Goal: Complete application form: Complete application form

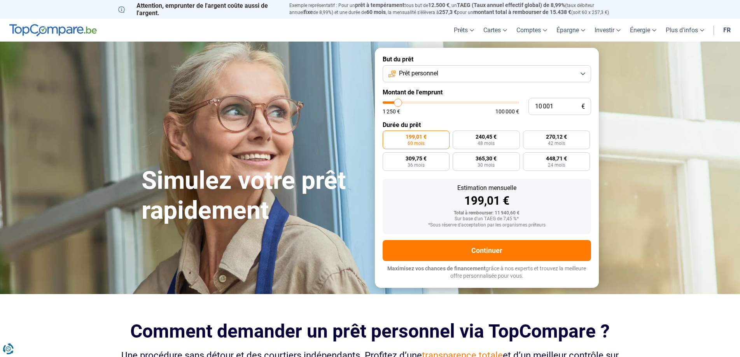
type input "14 750"
type input "14750"
type input "17 500"
type input "17500"
type input "19 750"
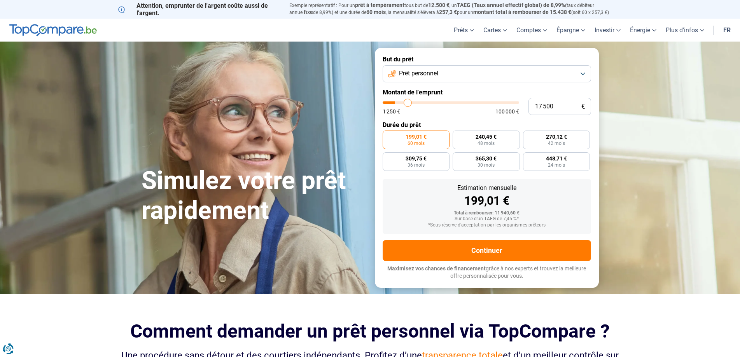
type input "19750"
type input "21 500"
type input "21500"
type input "22 000"
type input "22000"
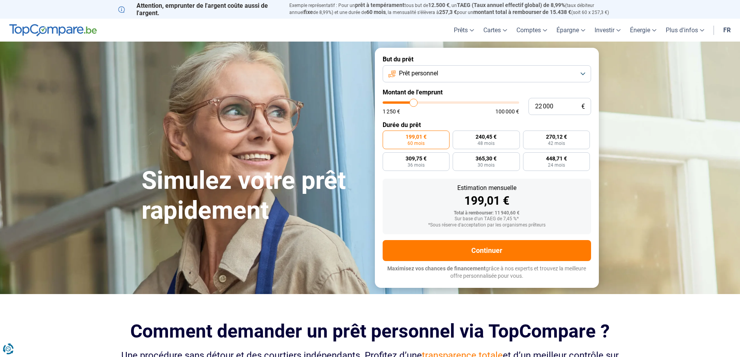
type input "22 250"
type input "22250"
type input "23 750"
type input "23750"
type input "25 000"
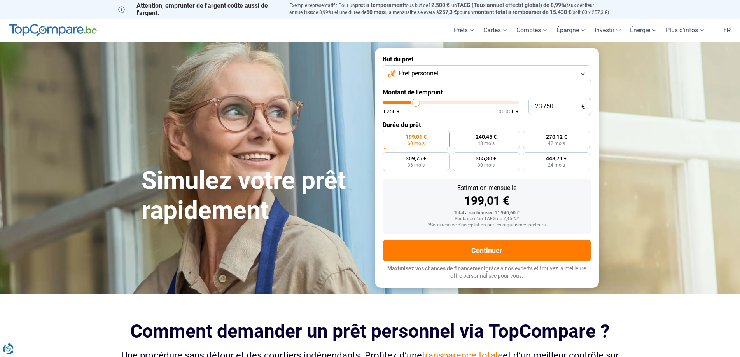
type input "25000"
type input "26 000"
type input "26000"
type input "28 000"
type input "28000"
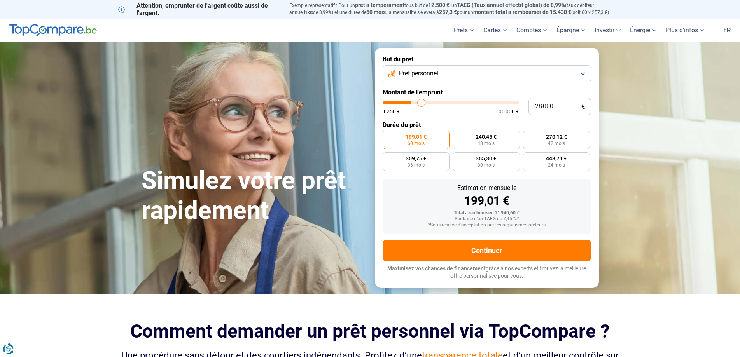
type input "30 750"
type input "30750"
type input "32 750"
type input "32750"
type input "33 750"
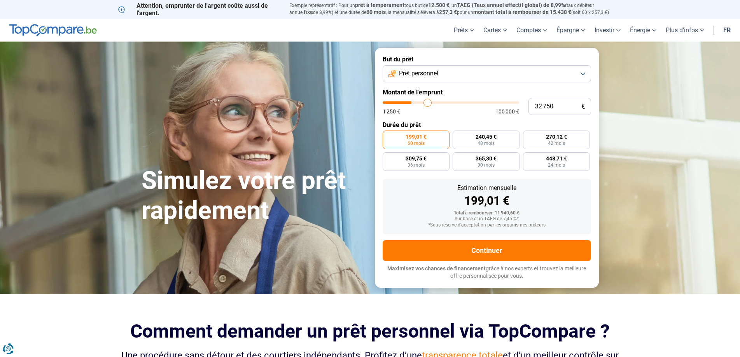
type input "33750"
type input "34 000"
type input "34000"
type input "34 250"
type input "34250"
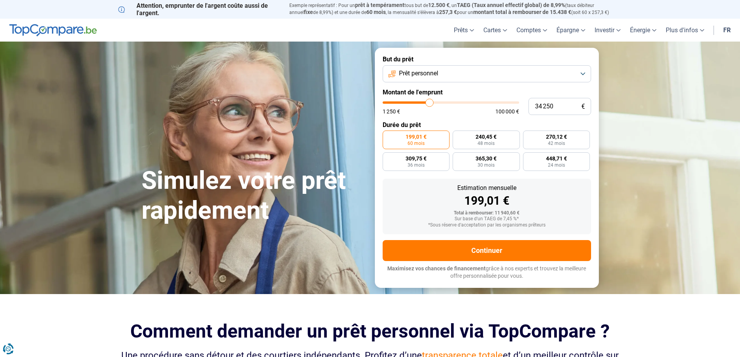
type input "35 000"
type input "35000"
type input "35 250"
type input "35250"
type input "35 500"
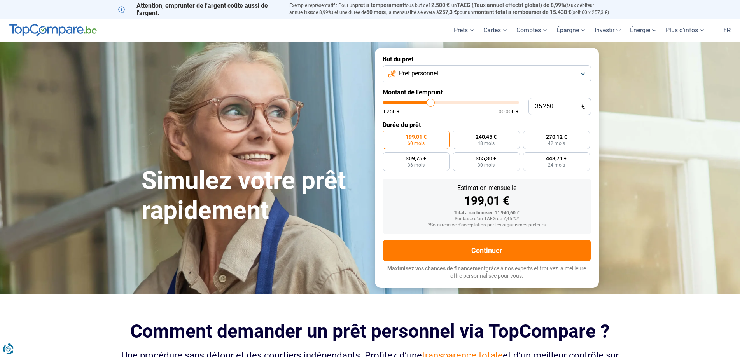
type input "35500"
type input "35 750"
type input "35750"
type input "36 250"
type input "36250"
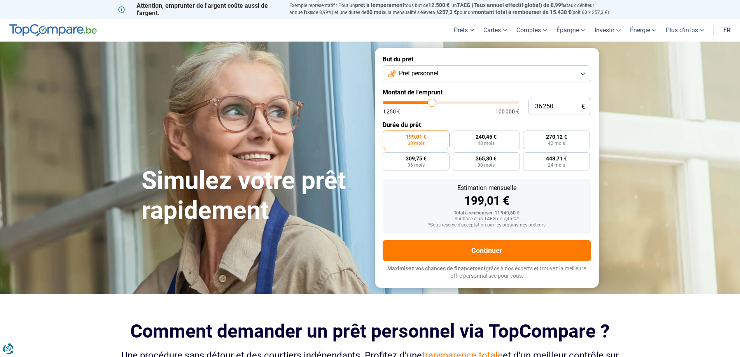
type input "36 750"
type input "36750"
type input "37 250"
type input "37250"
type input "38 000"
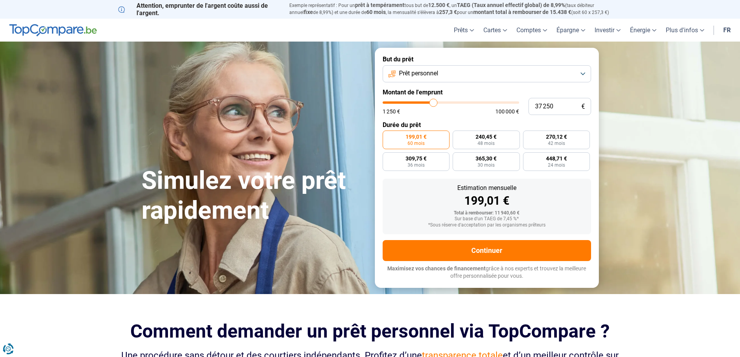
type input "38000"
type input "38 250"
type input "38250"
type input "38 750"
type input "38750"
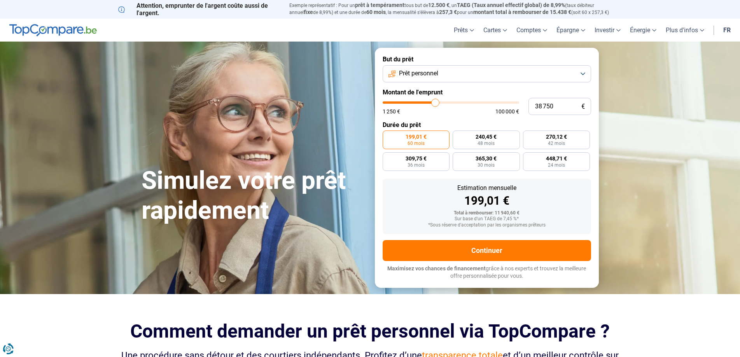
type input "40 000"
type input "40000"
type input "40 250"
type input "40250"
type input "40 750"
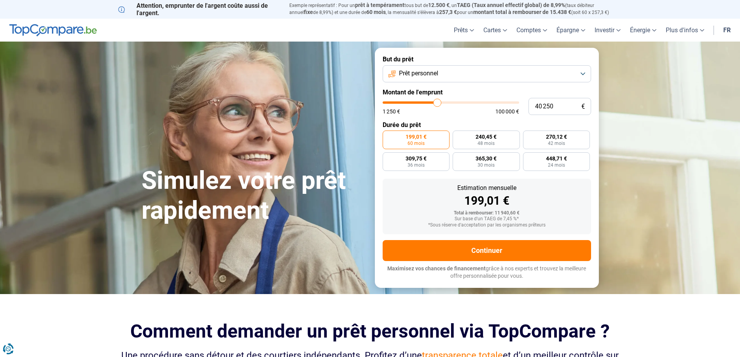
type input "40750"
type input "41 250"
type input "41250"
type input "41 500"
type input "41500"
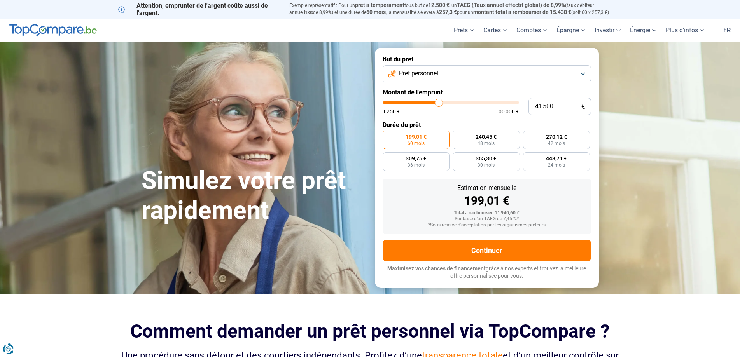
type input "42 000"
type input "42000"
type input "42 250"
type input "42250"
type input "42 500"
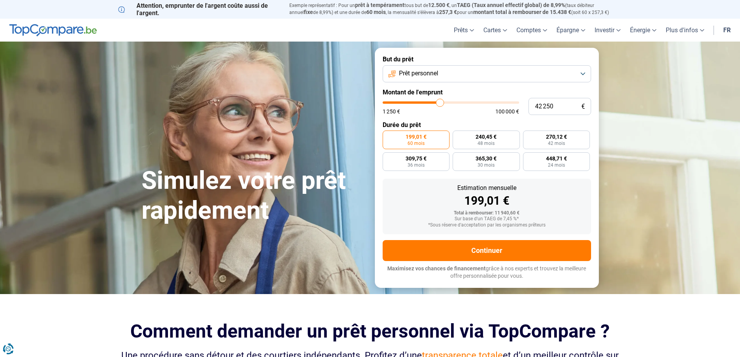
type input "42500"
type input "42 750"
type input "42750"
type input "43 000"
type input "43000"
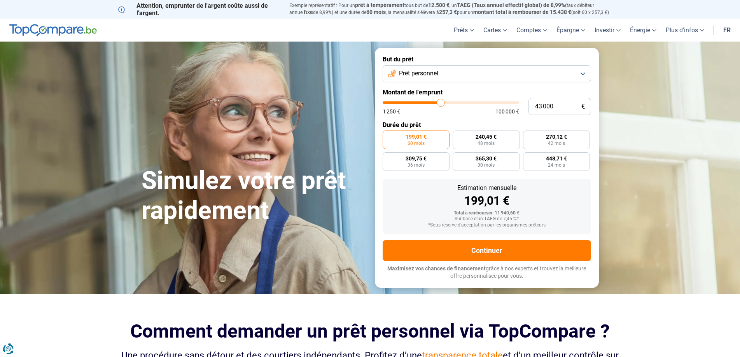
type input "43 500"
type input "43500"
type input "43 750"
type input "43750"
type input "44 000"
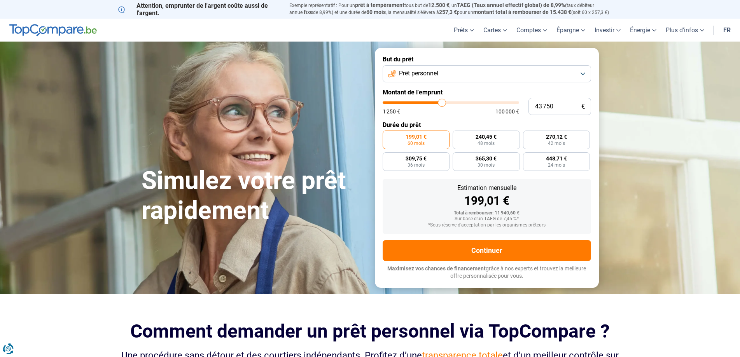
type input "44000"
type input "44 250"
type input "44250"
type input "44 500"
type input "44500"
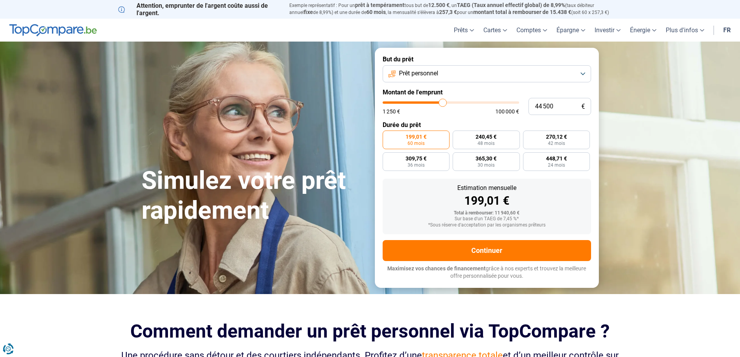
type input "45 000"
type input "45000"
type input "45 250"
type input "45250"
type input "45 500"
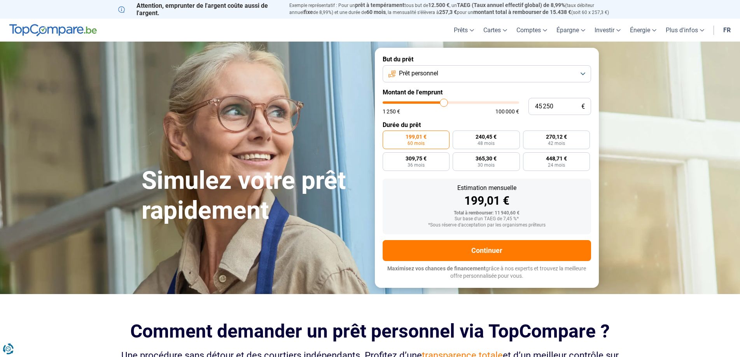
type input "45500"
type input "45 750"
type input "45750"
type input "46 000"
type input "46000"
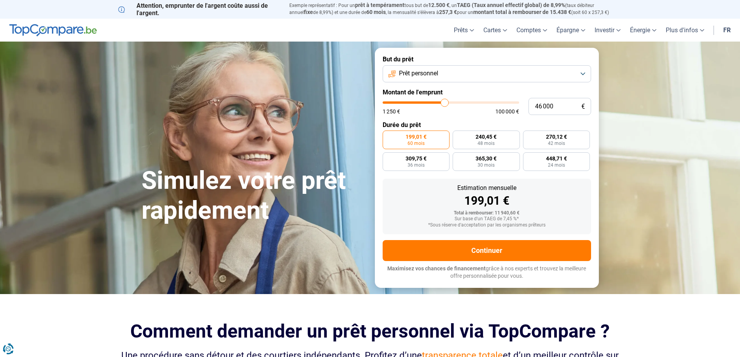
type input "47 500"
type input "47500"
type input "48 000"
type input "48000"
type input "48 250"
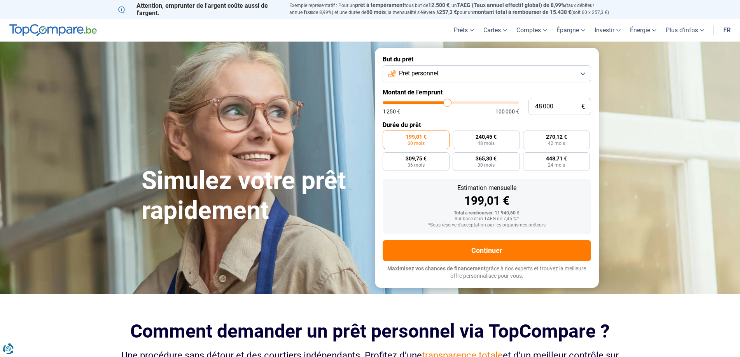
type input "48250"
type input "48 500"
type input "48500"
type input "48 750"
type input "48750"
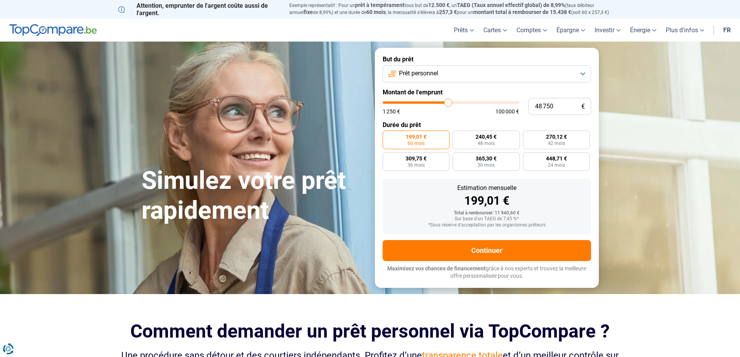
type input "49 000"
type input "49000"
type input "49 500"
type input "49500"
type input "49 750"
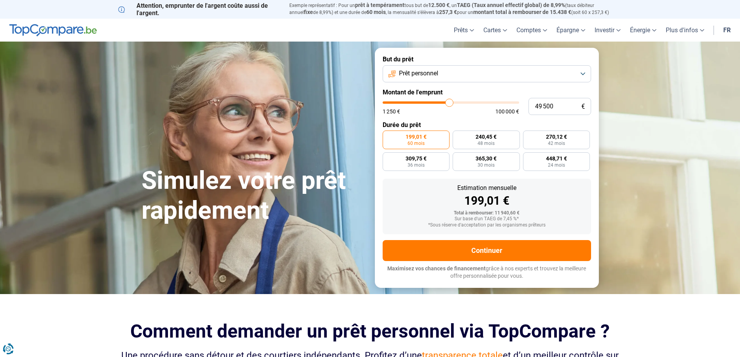
type input "49750"
type input "50 000"
type input "50000"
type input "50 250"
type input "50250"
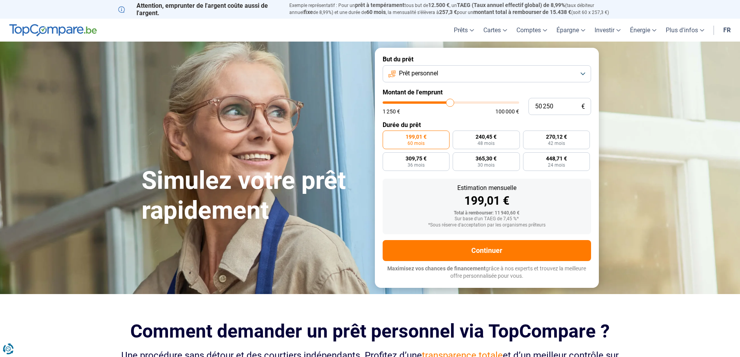
type input "50 500"
type input "50500"
type input "51 000"
type input "51000"
type input "50 500"
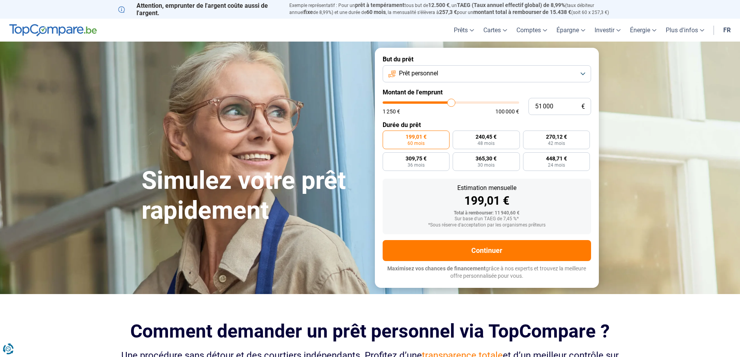
type input "50500"
type input "50 250"
type input "50250"
type input "50 000"
drag, startPoint x: 401, startPoint y: 104, endPoint x: 450, endPoint y: 110, distance: 49.8
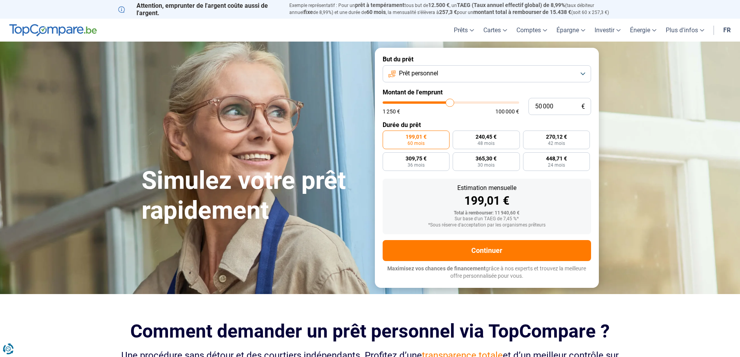
type input "50000"
click at [450, 104] on input "range" at bounding box center [451, 102] width 136 height 2
radio input "false"
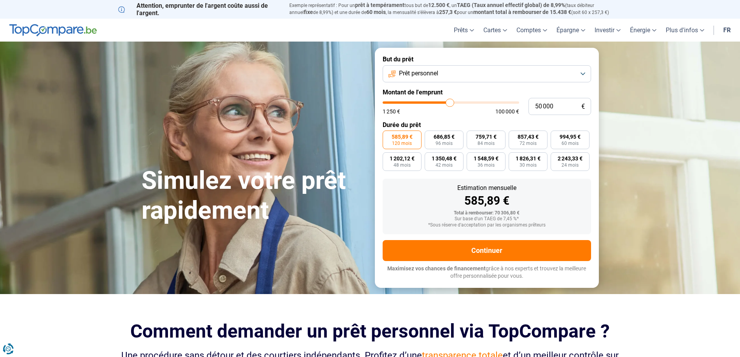
type input "50 250"
type input "50250"
type input "48 750"
type input "48750"
type input "47 250"
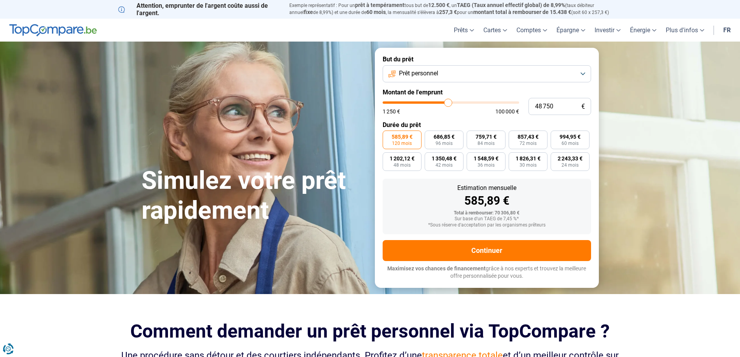
type input "47250"
type input "45 750"
type input "45750"
type input "45 000"
type input "45000"
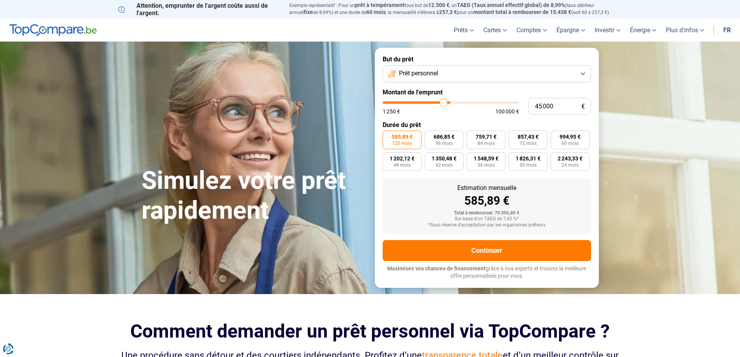
type input "44 000"
type input "44000"
type input "43 750"
type input "43750"
type input "42 750"
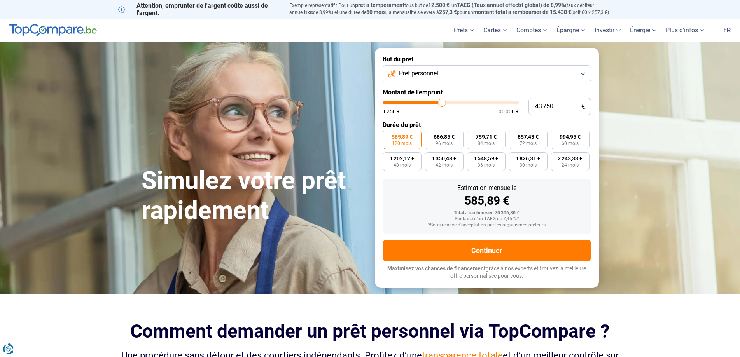
type input "42750"
type input "42 500"
type input "42500"
type input "42 250"
type input "42250"
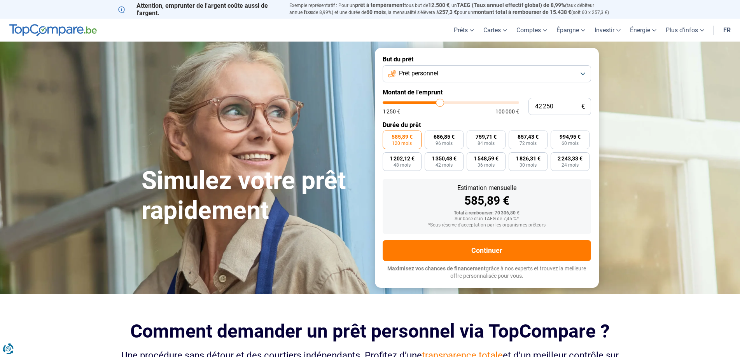
type input "42 000"
type input "42000"
type input "41 500"
type input "41500"
type input "41 250"
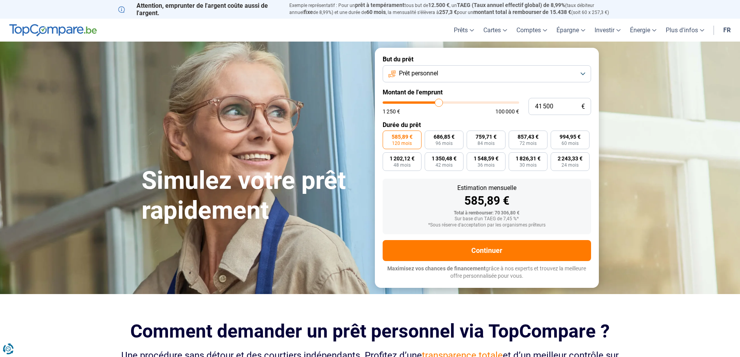
type input "41250"
type input "41 000"
type input "41000"
type input "40 750"
type input "40750"
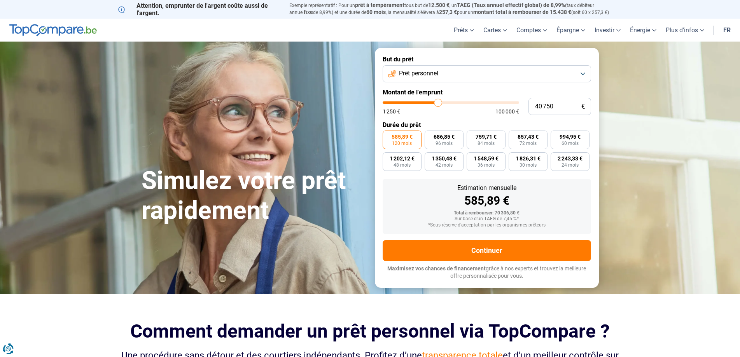
type input "40 250"
type input "40250"
type input "40 000"
type input "40000"
type input "39 750"
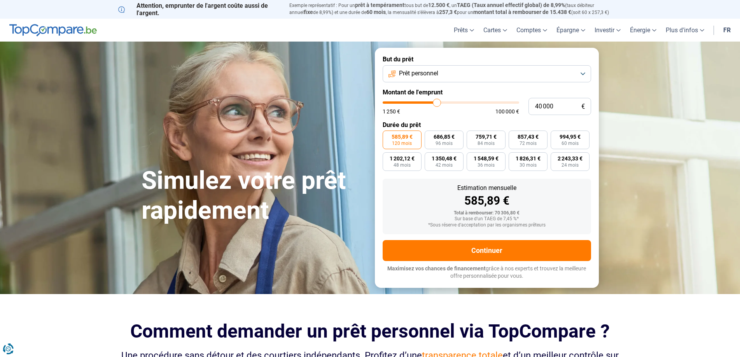
type input "39750"
type input "39 500"
type input "39500"
type input "38 500"
type input "38500"
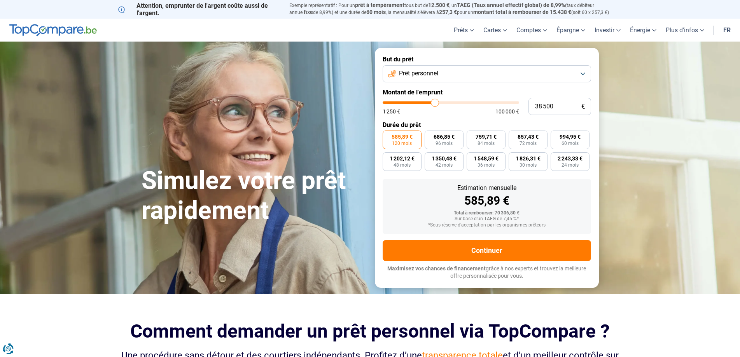
type input "38 250"
type input "38250"
type input "38 000"
type input "38000"
type input "37 750"
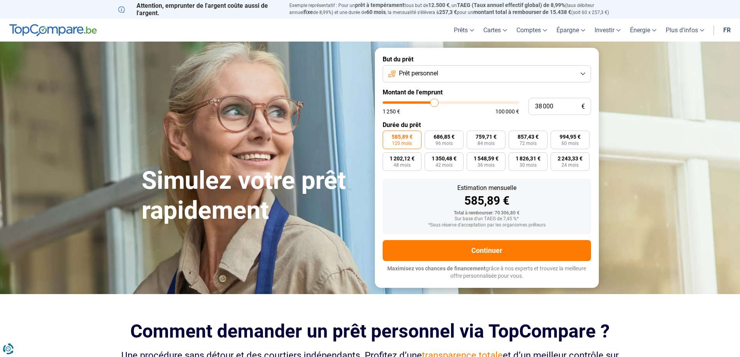
type input "37750"
type input "37 250"
type input "37250"
type input "37 000"
type input "37000"
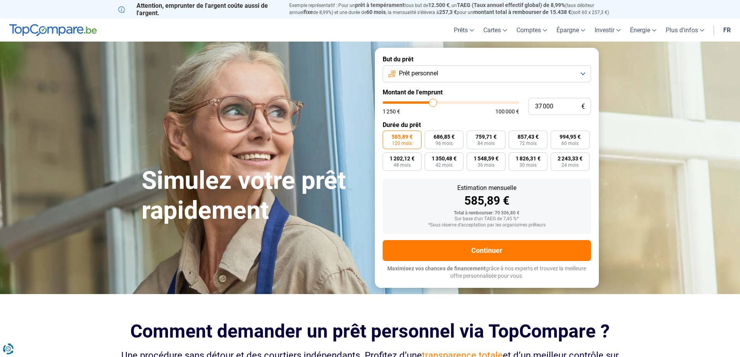
type input "36 750"
type input "36750"
type input "36 500"
type input "36500"
type input "35 500"
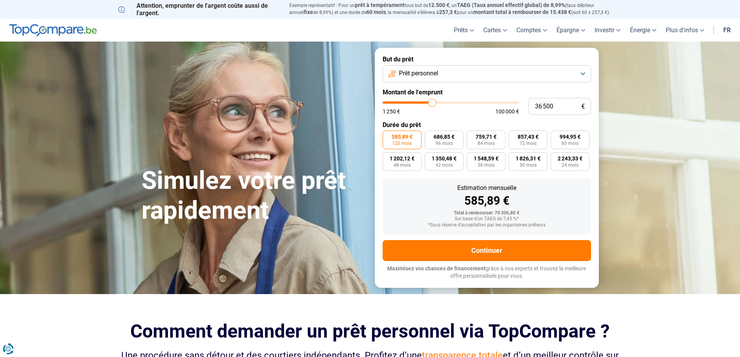
type input "35500"
type input "35 000"
type input "35000"
type input "34 750"
type input "34750"
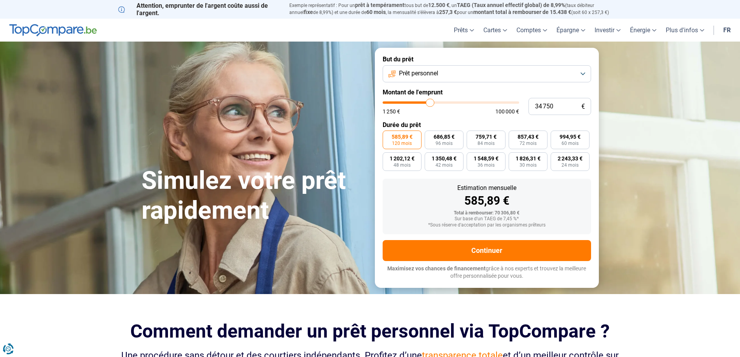
type input "34 000"
type input "34000"
type input "33 500"
type input "33500"
type input "33 250"
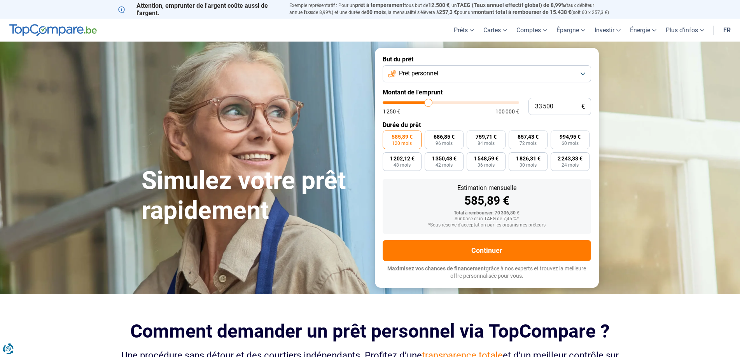
type input "33250"
type input "32 750"
type input "32750"
type input "32 500"
type input "32500"
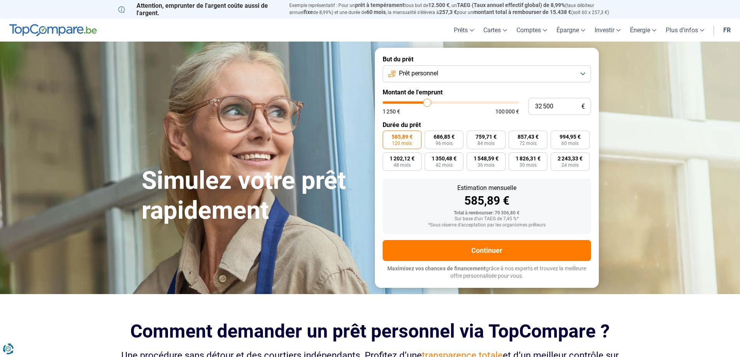
type input "31 750"
type input "31750"
type input "31 250"
type input "31250"
type input "31 000"
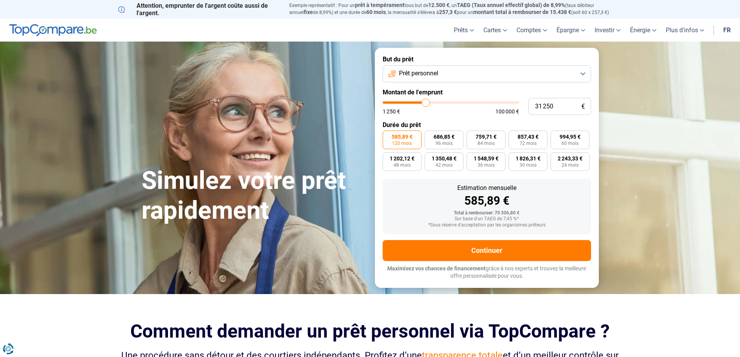
type input "31000"
type input "30 500"
type input "30500"
type input "30 250"
drag, startPoint x: 452, startPoint y: 103, endPoint x: 425, endPoint y: 114, distance: 28.7
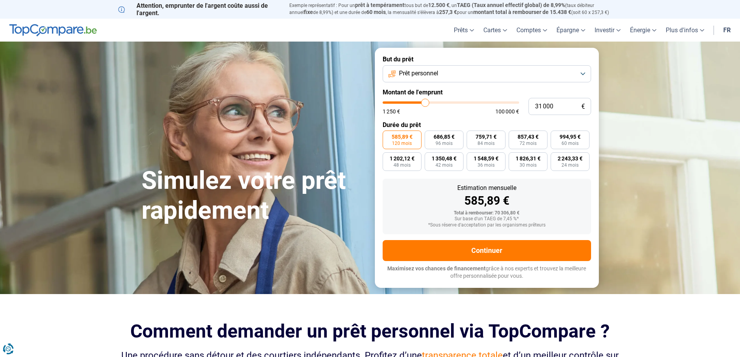
click at [425, 104] on input "range" at bounding box center [451, 102] width 136 height 2
click at [574, 139] on span "616,87 €" at bounding box center [570, 136] width 21 height 5
click at [556, 136] on input "616,87 € 60 mois" at bounding box center [553, 133] width 5 height 5
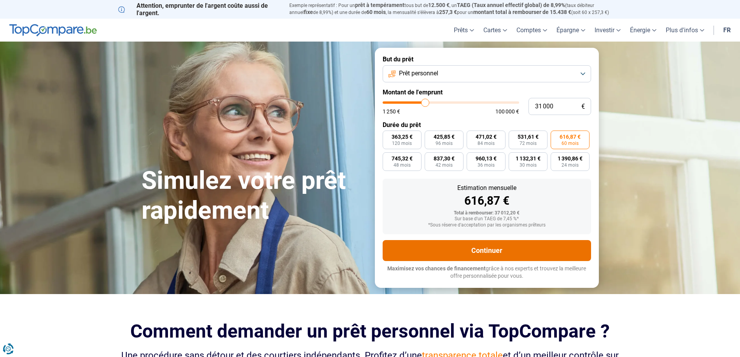
click at [494, 252] on button "Continuer" at bounding box center [487, 250] width 208 height 21
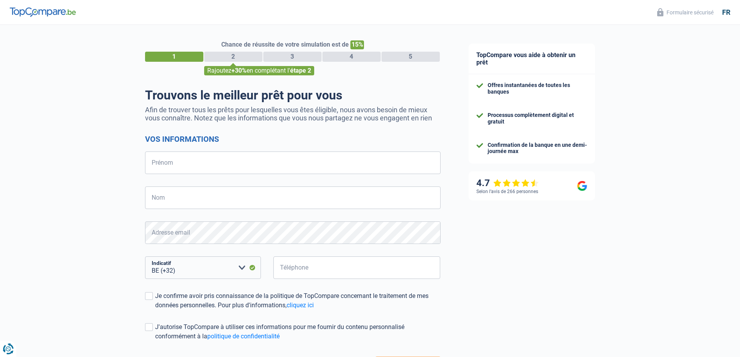
select select "32"
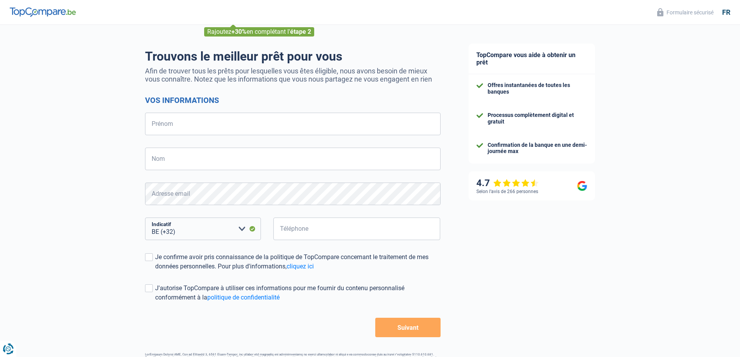
scroll to position [65, 0]
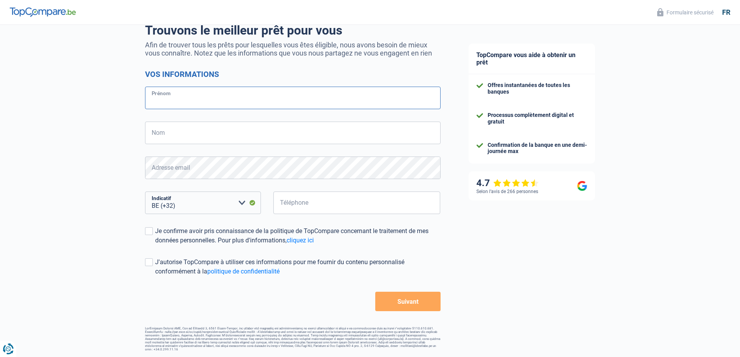
click at [203, 92] on input "Prénom" at bounding box center [293, 98] width 296 height 23
type input "MICHEL"
type input "MURIEL"
type input "476231963"
drag, startPoint x: 157, startPoint y: 231, endPoint x: 162, endPoint y: 234, distance: 5.6
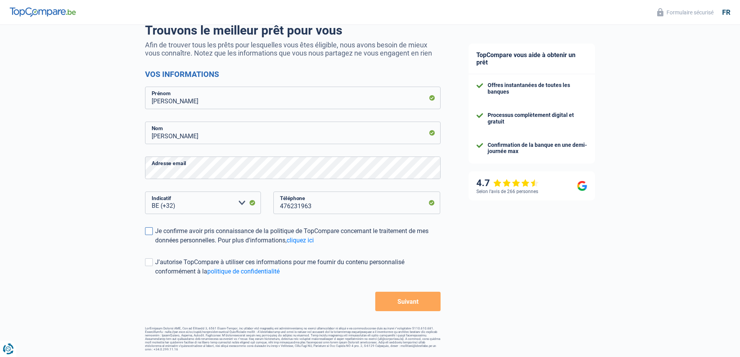
click at [157, 231] on div "Je confirme avoir pris connaissance de la politique de TopCompare concernant le…" at bounding box center [297, 236] width 285 height 19
click at [155, 245] on input "Je confirme avoir pris connaissance de la politique de TopCompare concernant le…" at bounding box center [155, 245] width 0 height 0
click at [401, 308] on button "Suivant" at bounding box center [407, 301] width 65 height 19
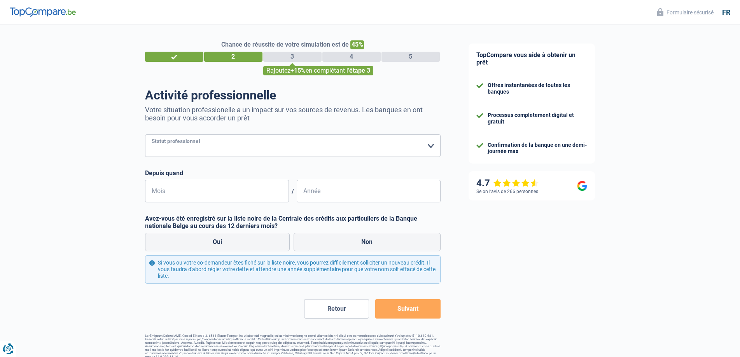
click at [245, 152] on select "Ouvrier Employé privé Employé public Invalide Indépendant Pensionné Chômeur Mut…" at bounding box center [293, 146] width 296 height 23
select select "privateEmployee"
click at [145, 135] on select "Ouvrier Employé privé Employé public Invalide Indépendant Pensionné Chômeur Mut…" at bounding box center [293, 146] width 296 height 23
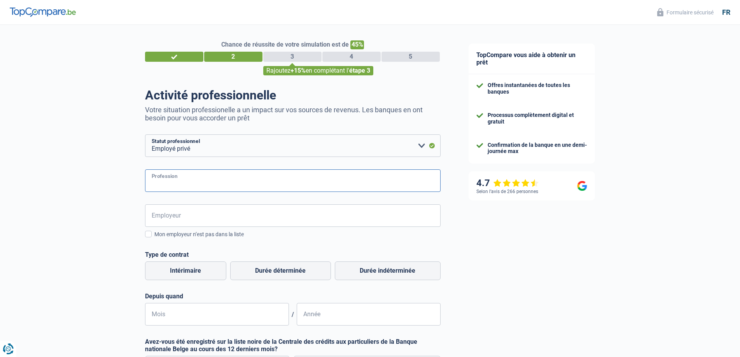
drag, startPoint x: 234, startPoint y: 157, endPoint x: 205, endPoint y: 174, distance: 33.8
click at [205, 174] on input "Profession" at bounding box center [293, 181] width 296 height 23
type input "comptable"
click at [181, 211] on input "Employeur" at bounding box center [293, 216] width 296 height 23
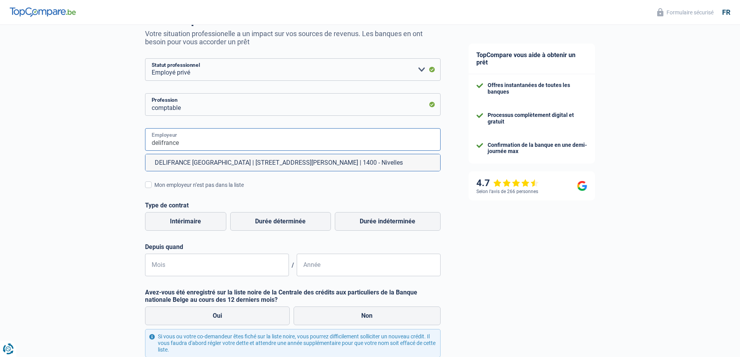
scroll to position [78, 0]
click at [253, 167] on li "DELIFRANCE BELGIUM | Avenue Robert Schuman, 71 | 1400 - Nivelles" at bounding box center [292, 161] width 295 height 17
type input "DELIFRANCE BELGIUM | Avenue Robert Schuman, 71 | 1400 - Nivelles"
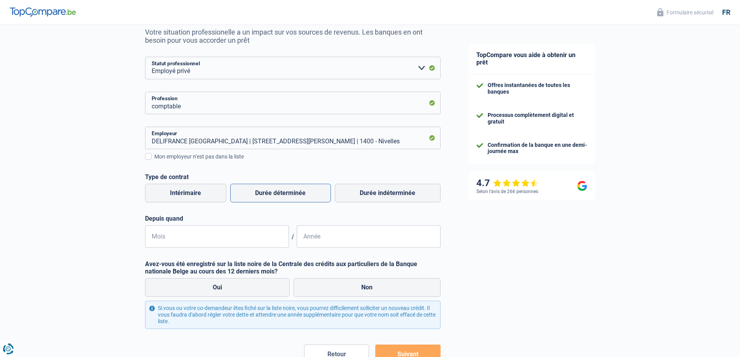
click at [264, 194] on label "Durée déterminée" at bounding box center [280, 193] width 101 height 19
click at [264, 194] on input "Durée déterminée" at bounding box center [280, 193] width 101 height 19
radio input "true"
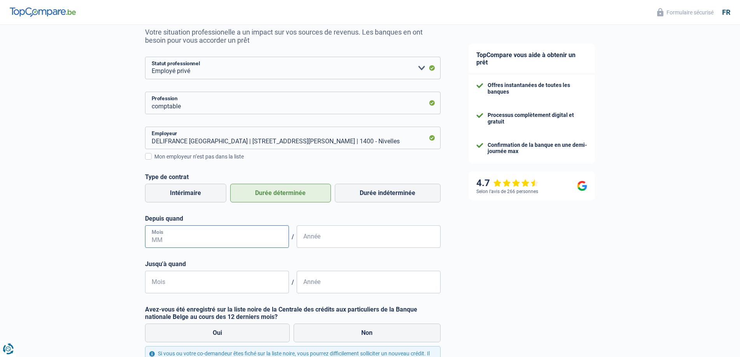
click at [233, 240] on input "Mois" at bounding box center [217, 237] width 144 height 23
type input "06"
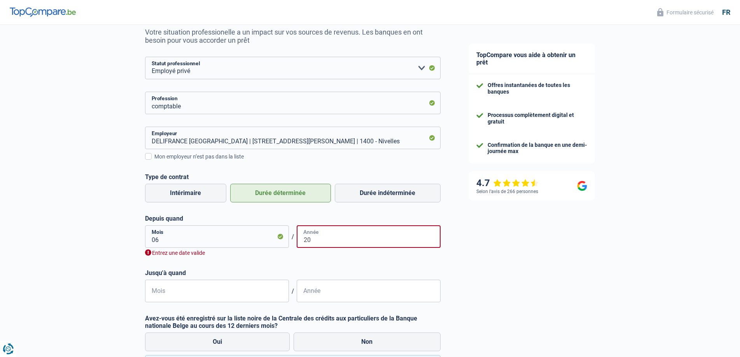
type input "2"
drag, startPoint x: 205, startPoint y: 239, endPoint x: 160, endPoint y: 231, distance: 45.1
click at [160, 231] on input "06" at bounding box center [217, 237] width 144 height 23
drag, startPoint x: 159, startPoint y: 239, endPoint x: 147, endPoint y: 240, distance: 11.7
click at [147, 240] on input "06" at bounding box center [217, 237] width 144 height 23
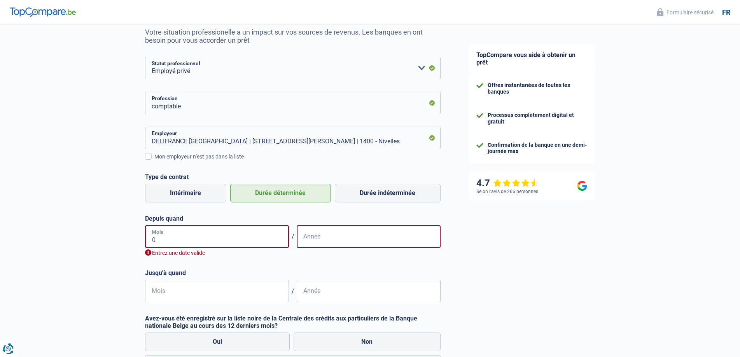
type input "02"
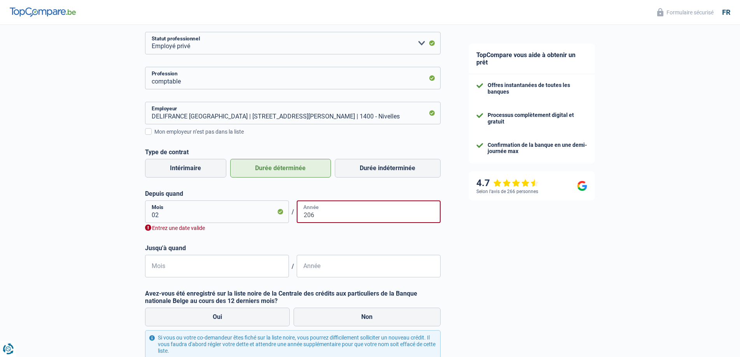
scroll to position [117, 0]
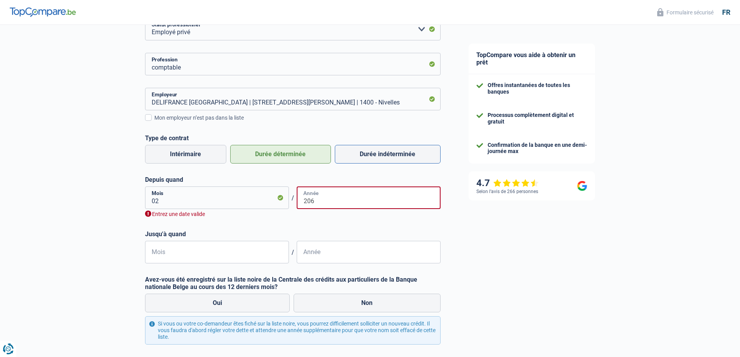
type input "206"
click at [364, 149] on label "Durée indéterminée" at bounding box center [388, 154] width 106 height 19
click at [364, 149] on input "Durée indéterminée" at bounding box center [388, 154] width 106 height 19
radio input "true"
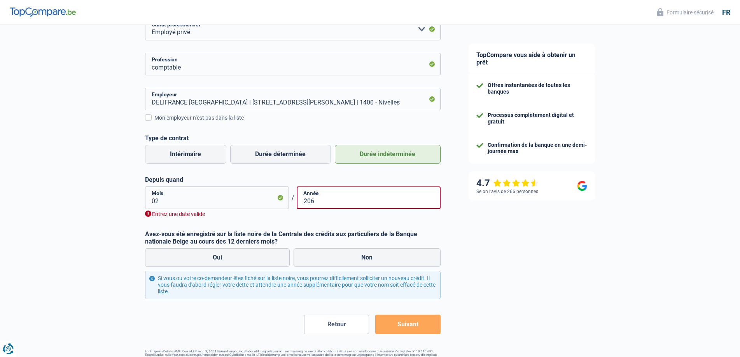
click at [362, 159] on label "Durée indéterminée" at bounding box center [388, 154] width 106 height 19
click at [362, 159] on input "Durée indéterminée" at bounding box center [388, 154] width 106 height 19
click at [220, 197] on input "02" at bounding box center [217, 198] width 144 height 23
click at [317, 205] on input "206" at bounding box center [369, 198] width 144 height 23
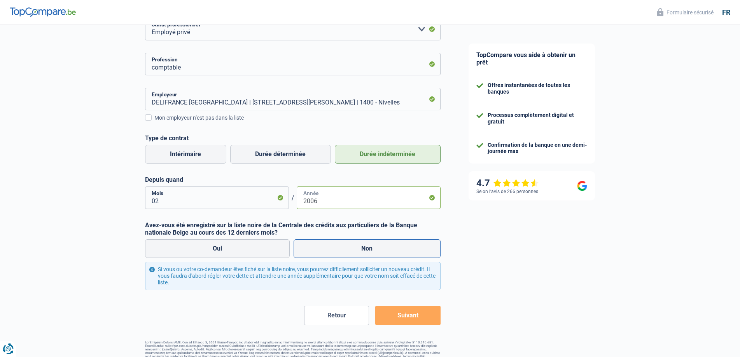
type input "2006"
click at [350, 243] on label "Non" at bounding box center [367, 249] width 147 height 19
click at [350, 243] on input "Non" at bounding box center [367, 249] width 147 height 19
radio input "true"
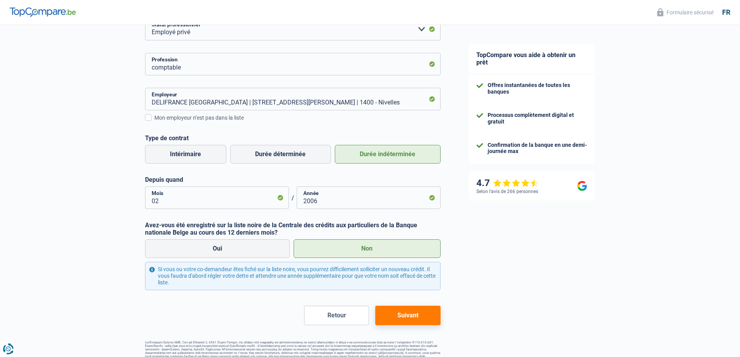
click at [350, 248] on label "Non" at bounding box center [367, 249] width 147 height 19
click at [350, 248] on input "Non" at bounding box center [367, 249] width 147 height 19
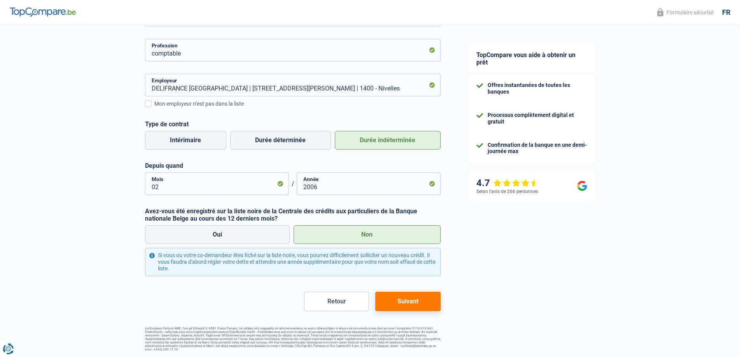
click at [400, 298] on button "Suivant" at bounding box center [407, 301] width 65 height 19
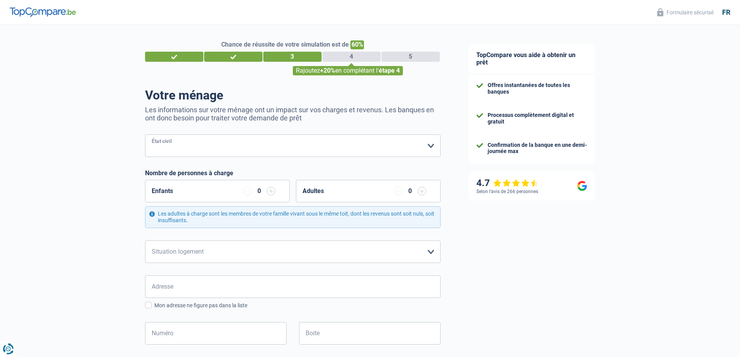
click at [249, 153] on select "Célibataire Marié(e) Cohabitant(e) légal(e) Divorcé(e) Veuf(ve) Séparé (de fait…" at bounding box center [293, 146] width 296 height 23
select select "married"
click at [145, 135] on select "Célibataire Marié(e) Cohabitant(e) légal(e) Divorcé(e) Veuf(ve) Séparé (de fait…" at bounding box center [293, 146] width 296 height 23
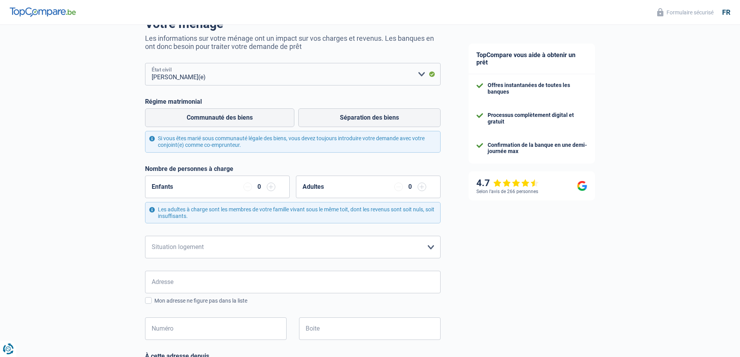
scroll to position [78, 0]
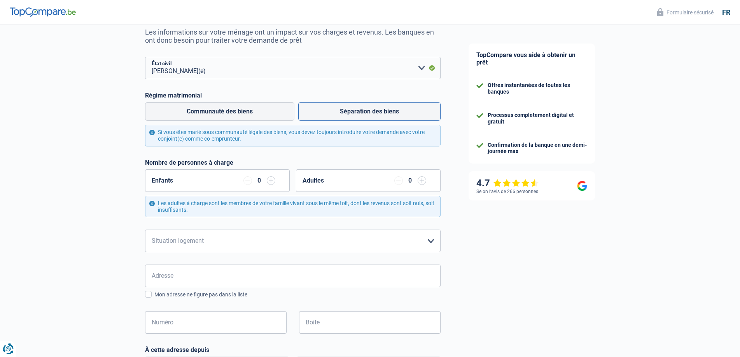
click at [341, 115] on label "Séparation des biens" at bounding box center [369, 111] width 142 height 19
click at [341, 115] on input "Séparation des biens" at bounding box center [369, 111] width 142 height 19
radio input "true"
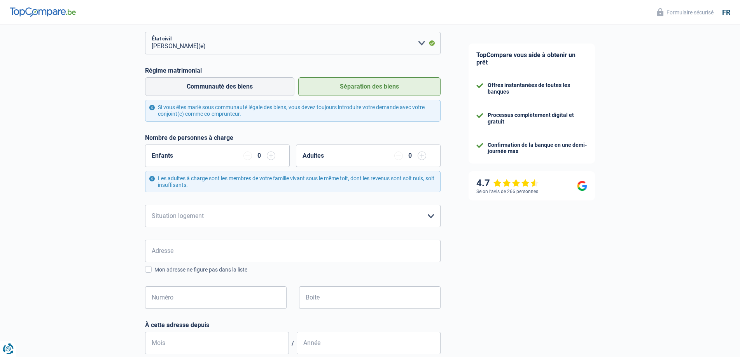
scroll to position [117, 0]
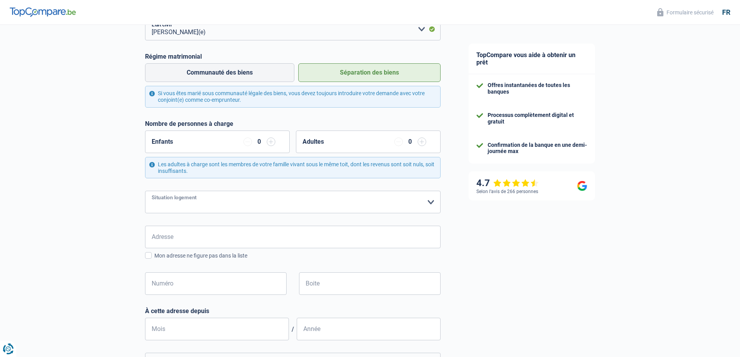
click at [271, 206] on select "Locataire Propriétaire avec prêt hypothécaire Propriétaire sans prêt hypothécai…" at bounding box center [293, 202] width 296 height 23
select select "ownerWithMortgage"
click at [145, 192] on select "Locataire Propriétaire avec prêt hypothécaire Propriétaire sans prêt hypothécai…" at bounding box center [293, 202] width 296 height 23
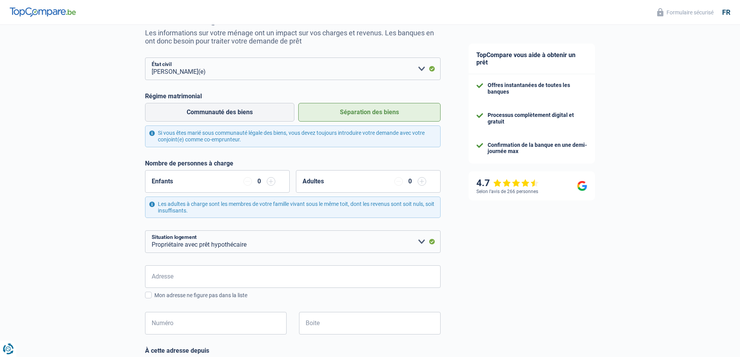
scroll to position [78, 0]
click at [214, 274] on input "Adresse" at bounding box center [293, 276] width 296 height 23
type input "171a rue d e la station"
type input "Belgium"
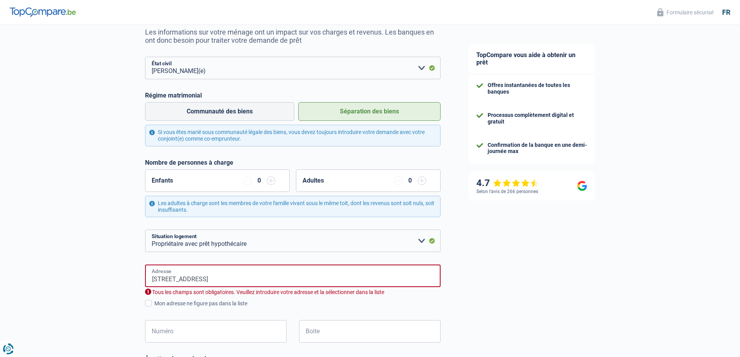
type input "Belgium"
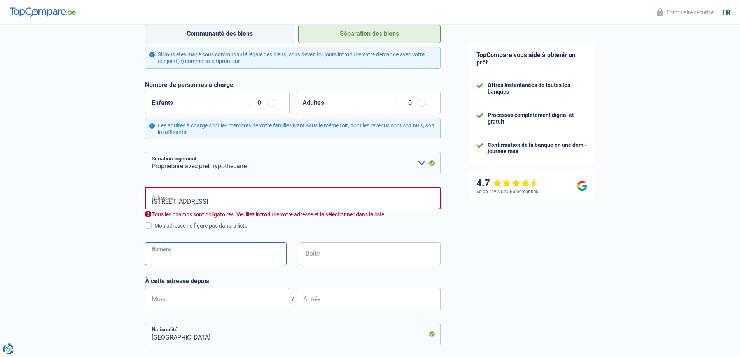
click at [198, 246] on input "Numéro" at bounding box center [216, 254] width 142 height 23
type input "171a"
type input "reves"
click at [161, 257] on input "171a" at bounding box center [216, 254] width 142 height 23
type input "172"
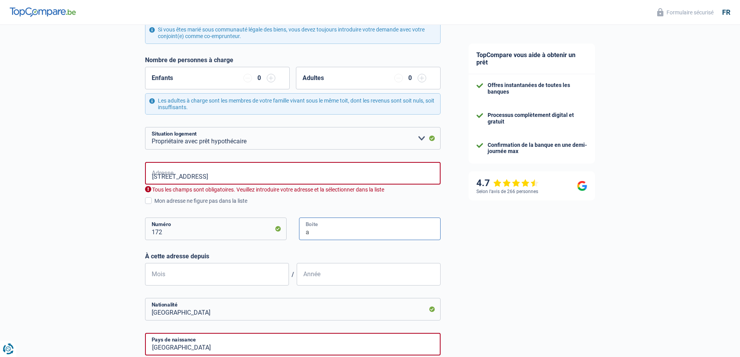
scroll to position [194, 0]
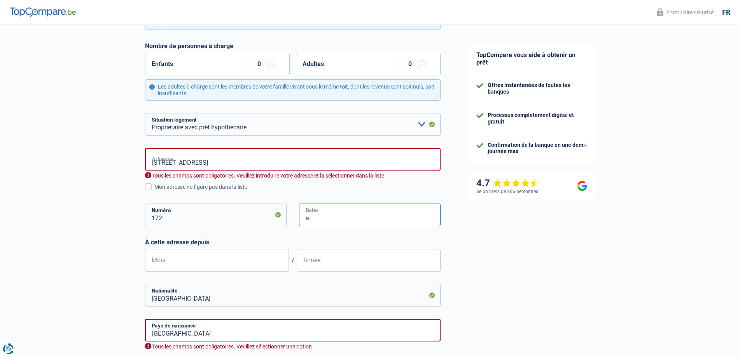
type input "a"
click at [177, 262] on input "Mois" at bounding box center [217, 260] width 144 height 23
type input "08"
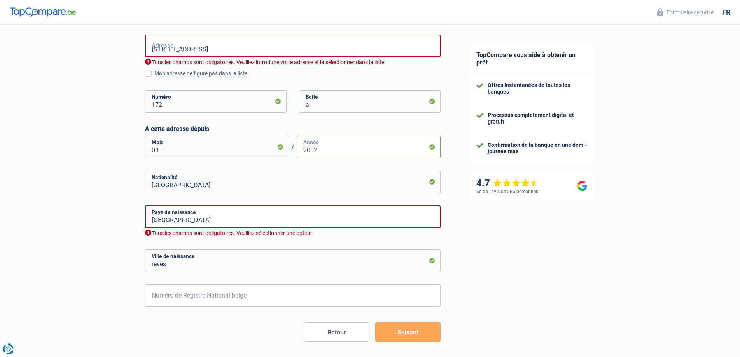
scroll to position [311, 0]
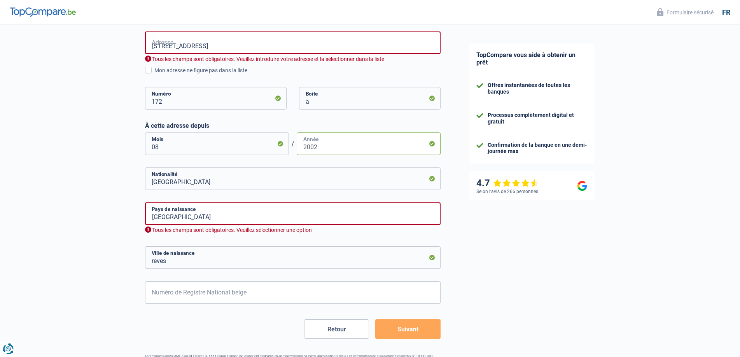
type input "2002"
click at [199, 259] on input "reves" at bounding box center [293, 258] width 296 height 23
type input "NIVELLES"
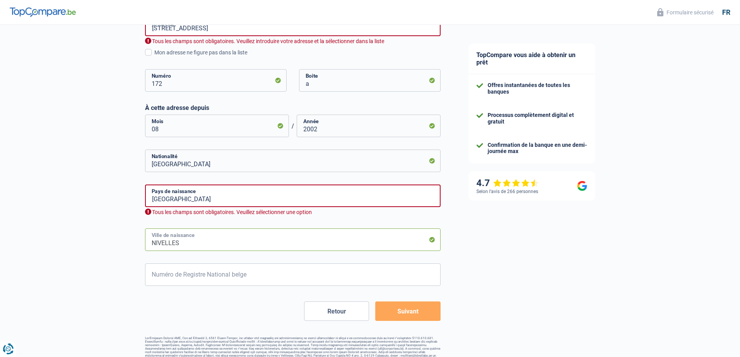
scroll to position [339, 0]
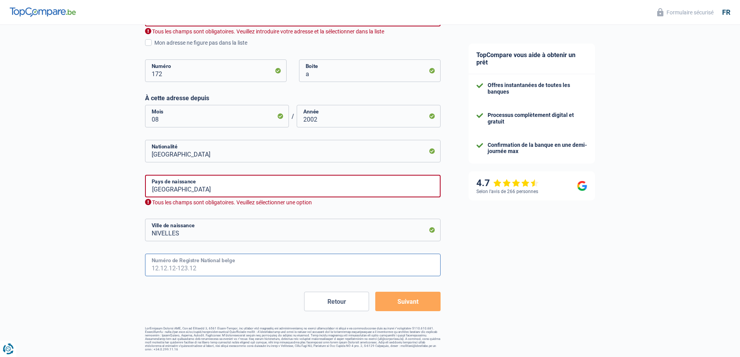
click at [238, 268] on input "Numéro de Registre National belge" at bounding box center [293, 265] width 296 height 23
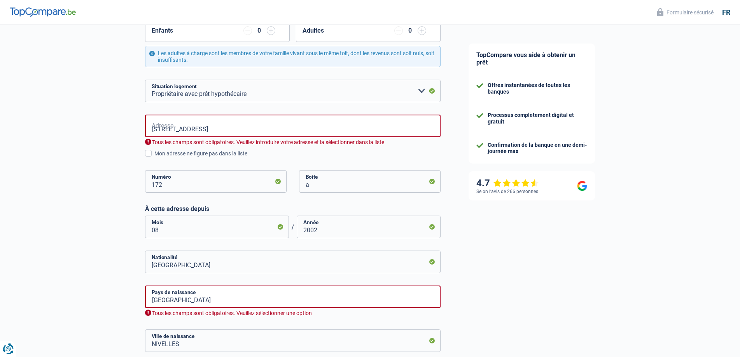
scroll to position [183, 0]
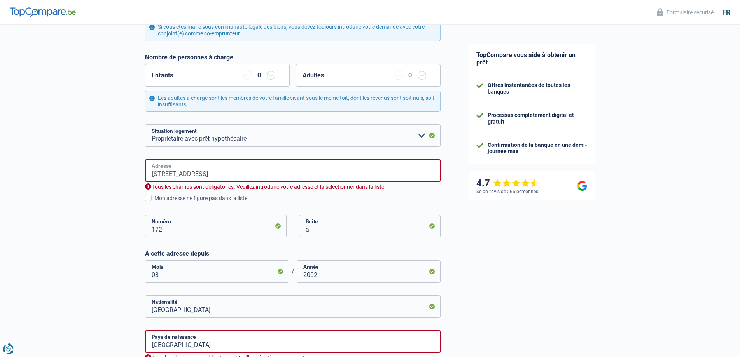
drag, startPoint x: 165, startPoint y: 174, endPoint x: 133, endPoint y: 173, distance: 31.9
click at [133, 173] on div "Chance de réussite de votre simulation est de 60% 1 2 3 4 5 Rajoutez +20% en co…" at bounding box center [227, 175] width 455 height 672
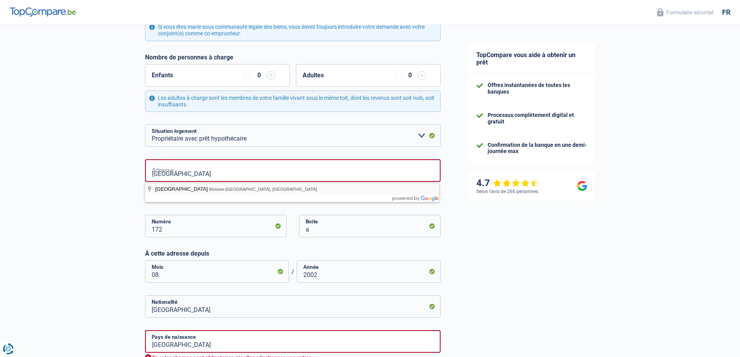
type input "Rue de la Station, Woluwe-Saint-Pierre, Belgium"
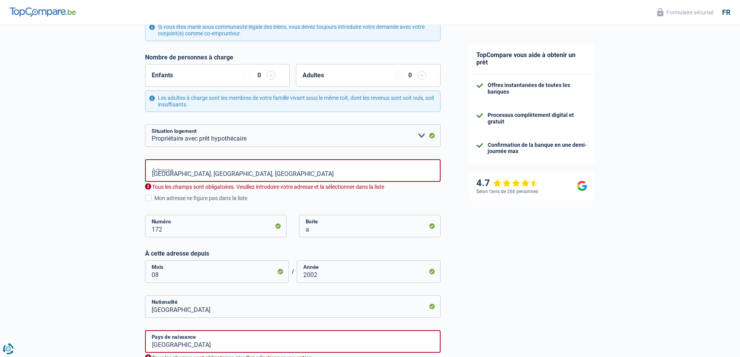
select select "BE"
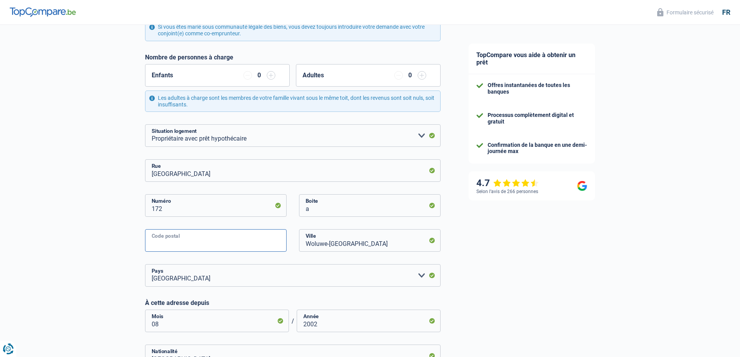
click at [219, 237] on input "Code postal" at bounding box center [216, 240] width 142 height 23
type input "6210"
type input "e"
type input "reves"
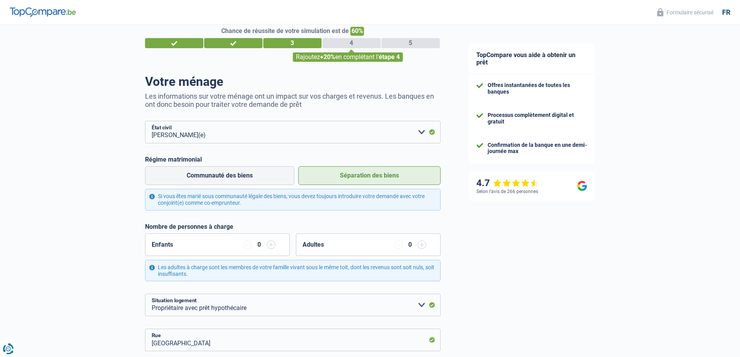
scroll to position [0, 0]
